Goal: Task Accomplishment & Management: Complete application form

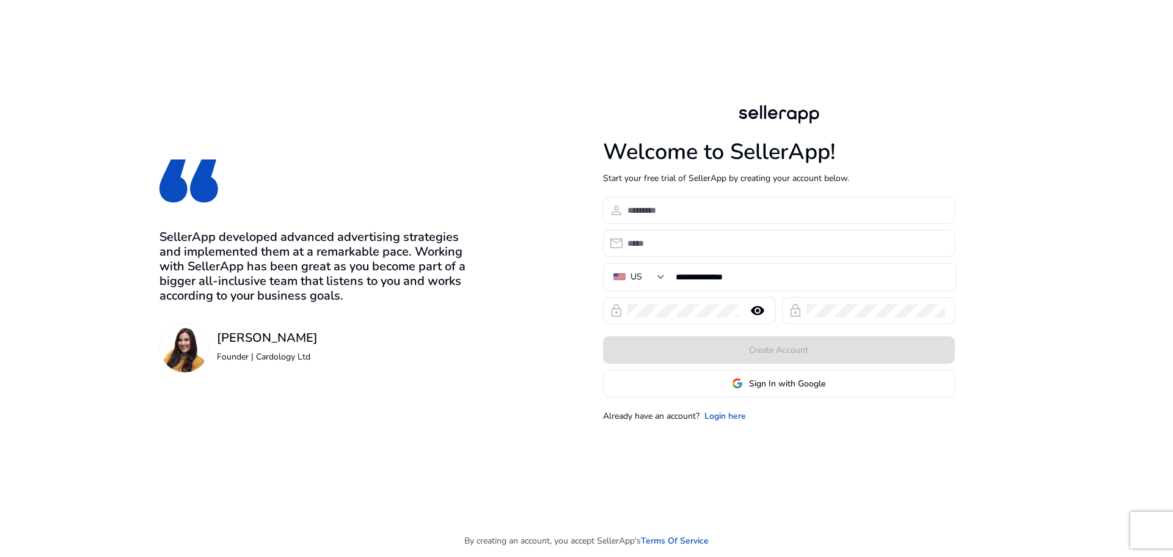
click at [708, 203] on input at bounding box center [787, 209] width 318 height 13
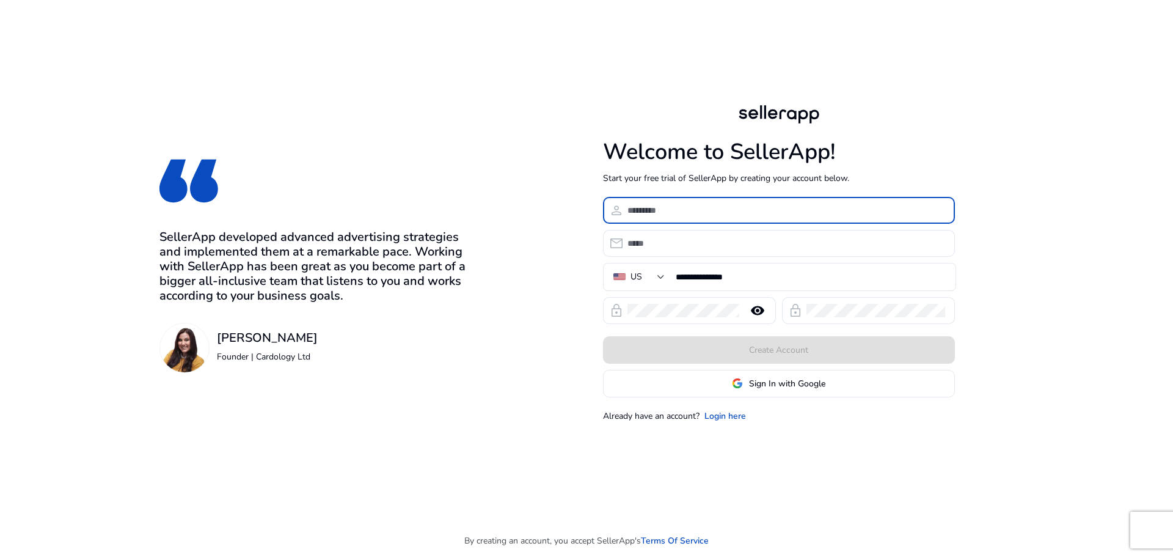
click at [708, 203] on input at bounding box center [787, 209] width 318 height 13
click at [708, 210] on input at bounding box center [787, 209] width 318 height 13
click at [708, 216] on input at bounding box center [787, 209] width 318 height 13
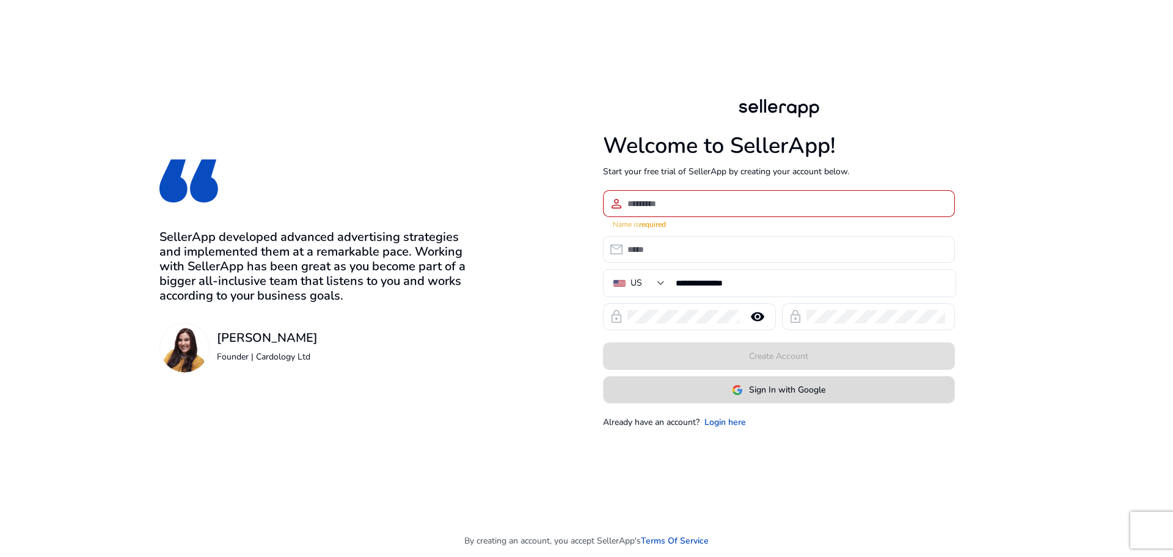
click at [754, 387] on span "Sign In with Google" at bounding box center [787, 389] width 76 height 13
